Goal: Task Accomplishment & Management: Complete application form

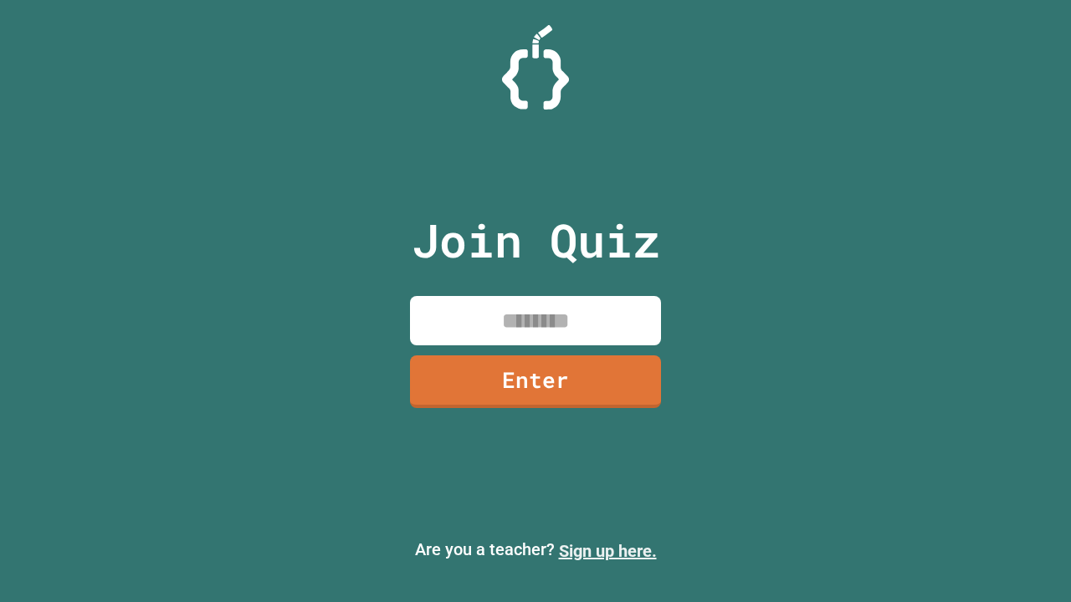
click at [607, 551] on link "Sign up here." at bounding box center [608, 551] width 98 height 20
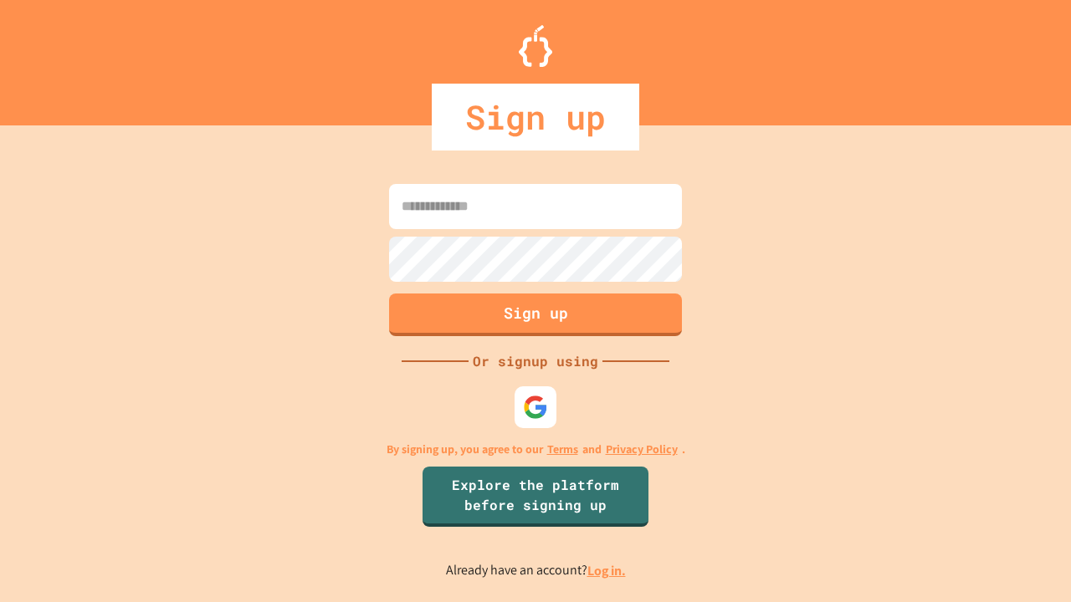
click at [607, 571] on link "Log in." at bounding box center [606, 571] width 38 height 18
